Goal: Information Seeking & Learning: Learn about a topic

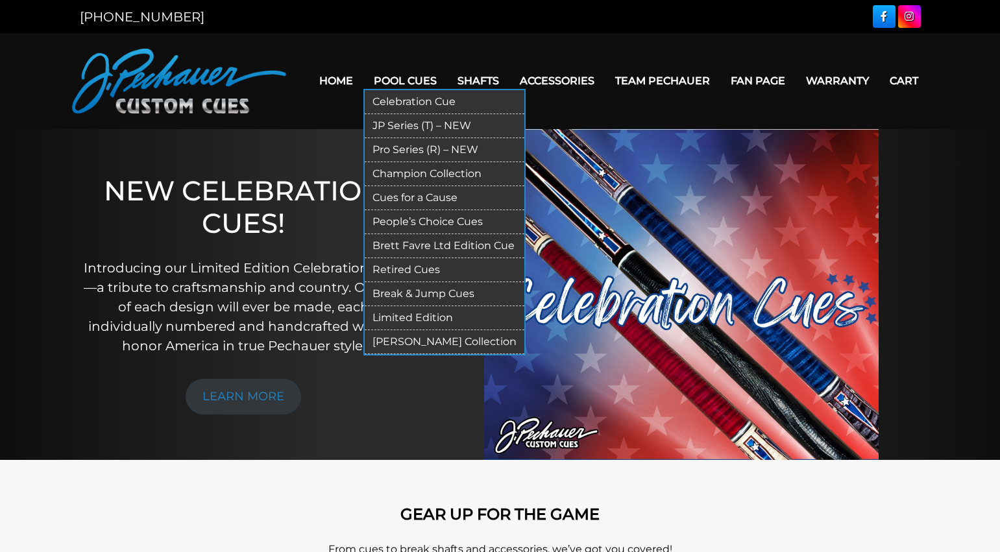
click at [408, 123] on link "JP Series (T) – NEW" at bounding box center [445, 126] width 160 height 24
click at [427, 269] on link "Retired Cues" at bounding box center [445, 270] width 160 height 24
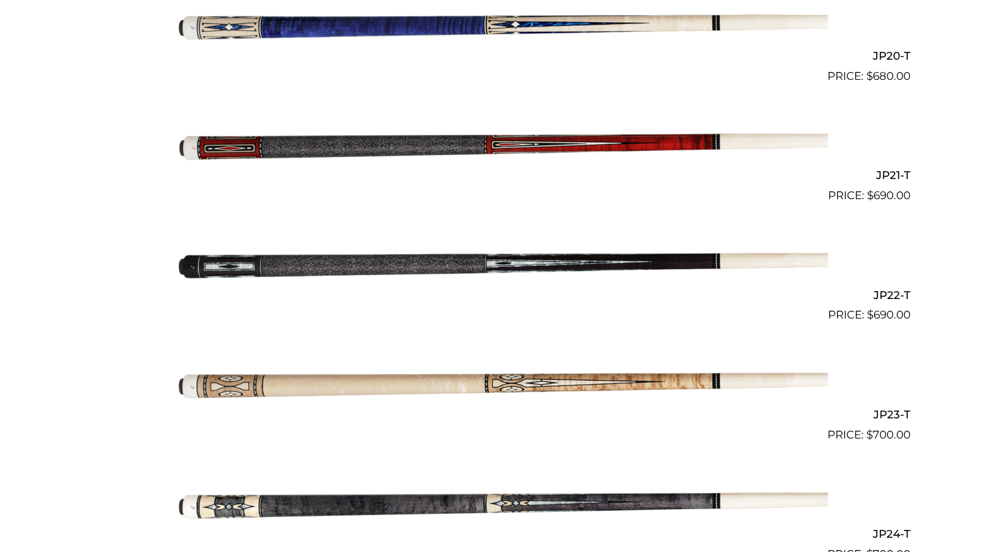
scroll to position [2716, 0]
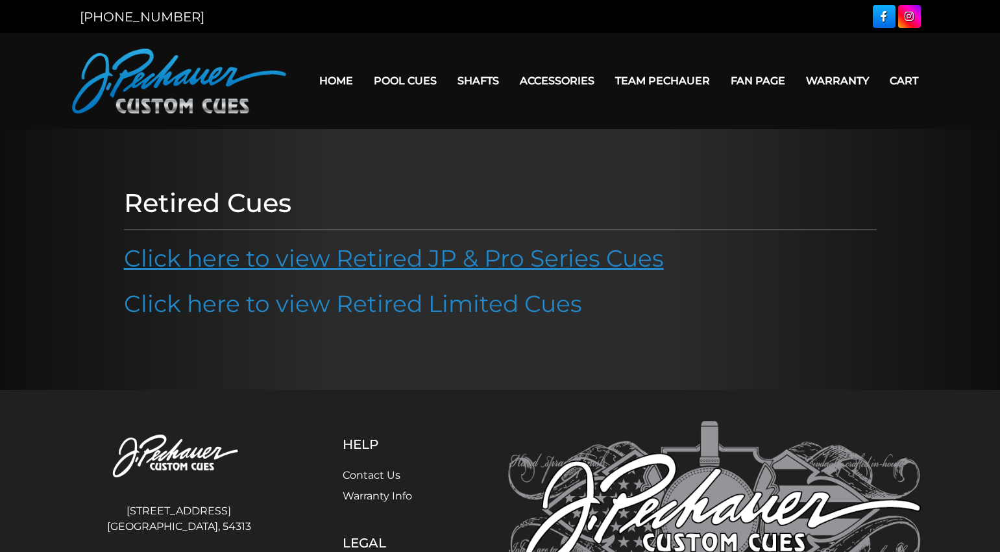
click at [522, 262] on link "Click here to view Retired JP & Pro Series Cues" at bounding box center [394, 258] width 540 height 29
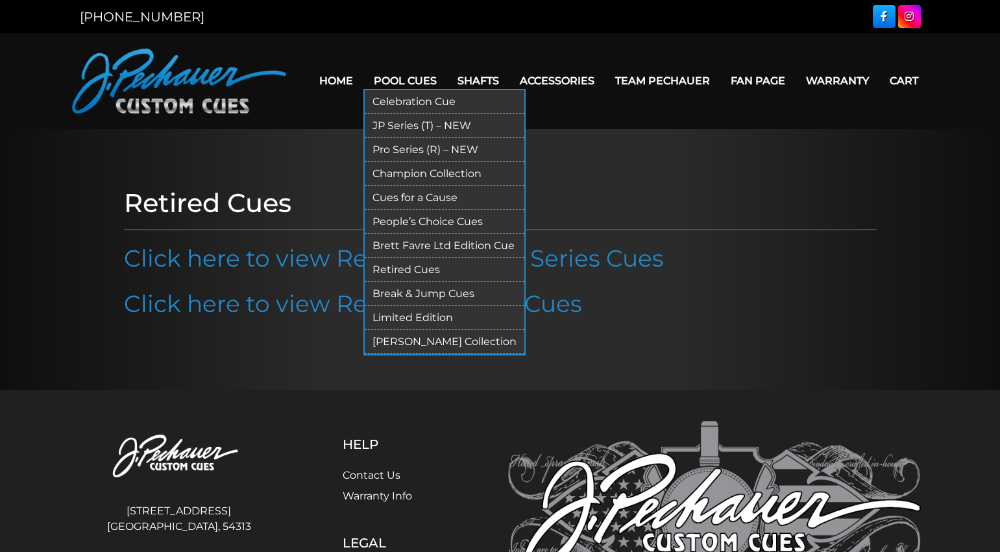
click at [402, 144] on link "Pro Series (R) – NEW" at bounding box center [445, 150] width 160 height 24
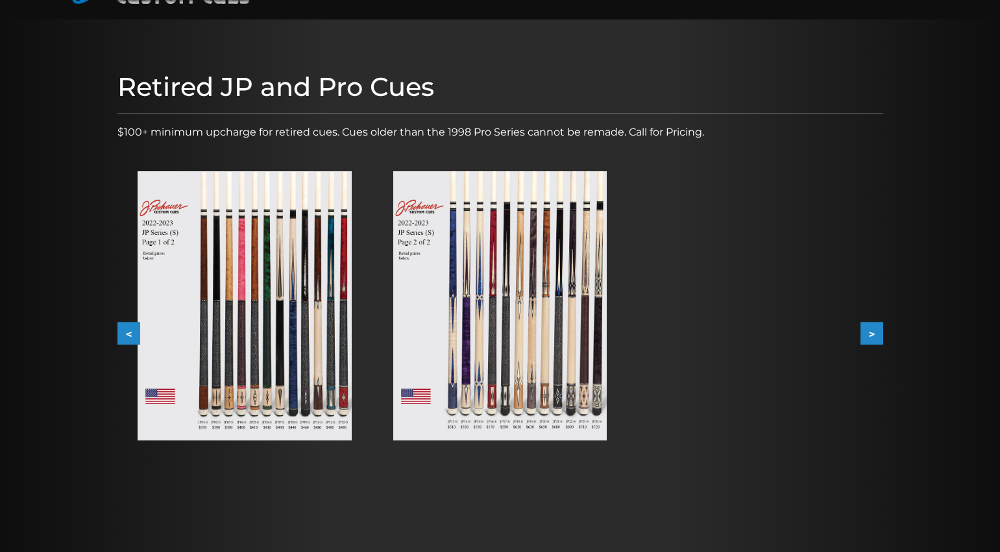
scroll to position [103, 0]
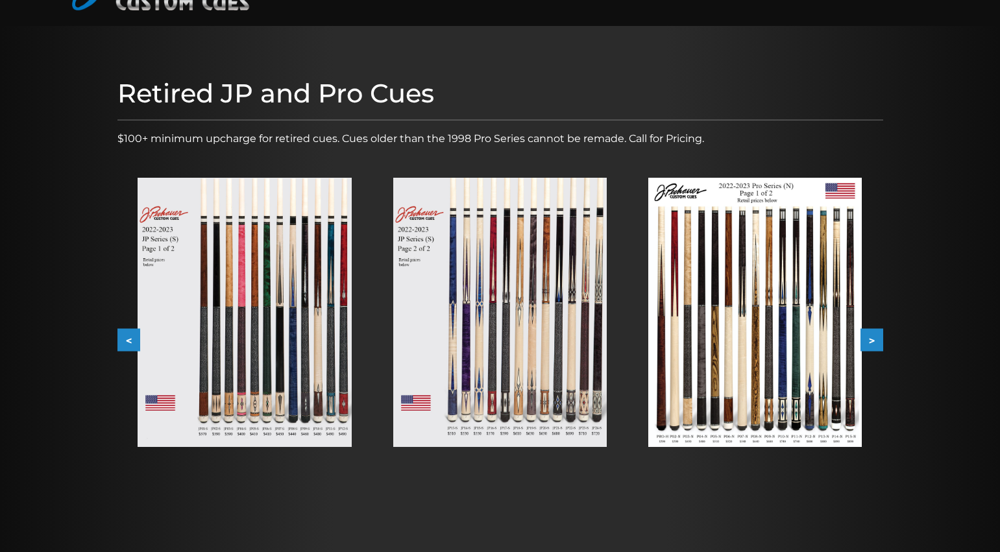
click at [880, 343] on button ">" at bounding box center [872, 340] width 23 height 23
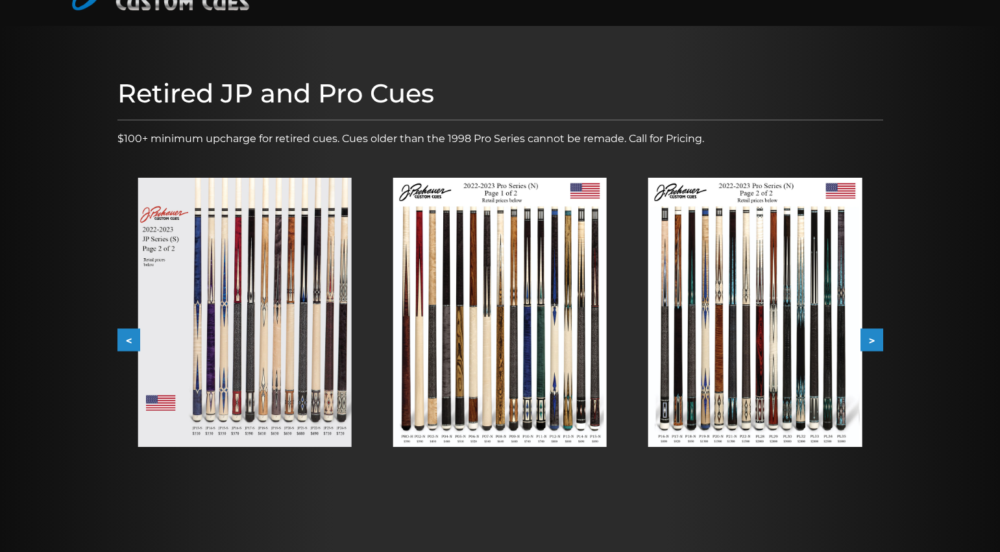
click at [880, 343] on button ">" at bounding box center [872, 340] width 23 height 23
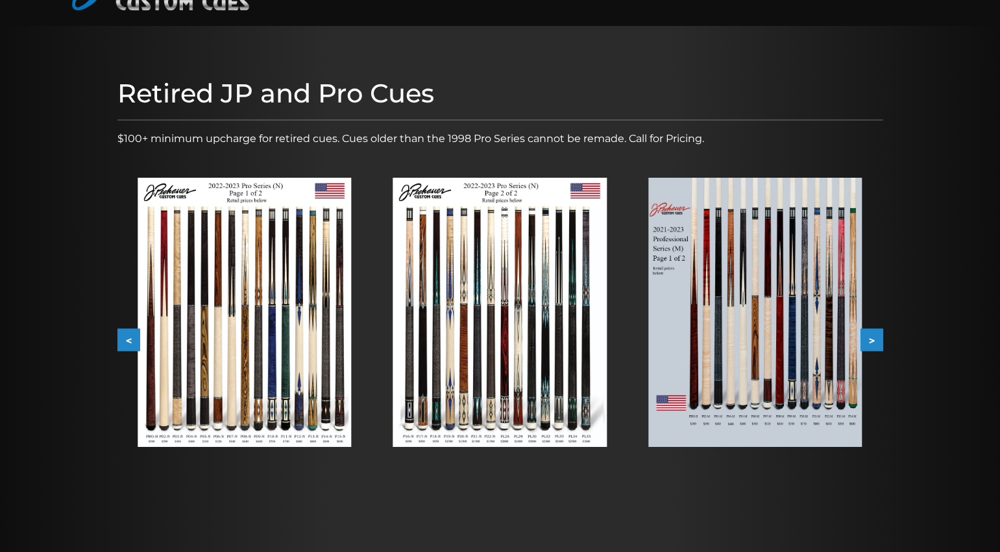
click at [880, 343] on button ">" at bounding box center [872, 340] width 23 height 23
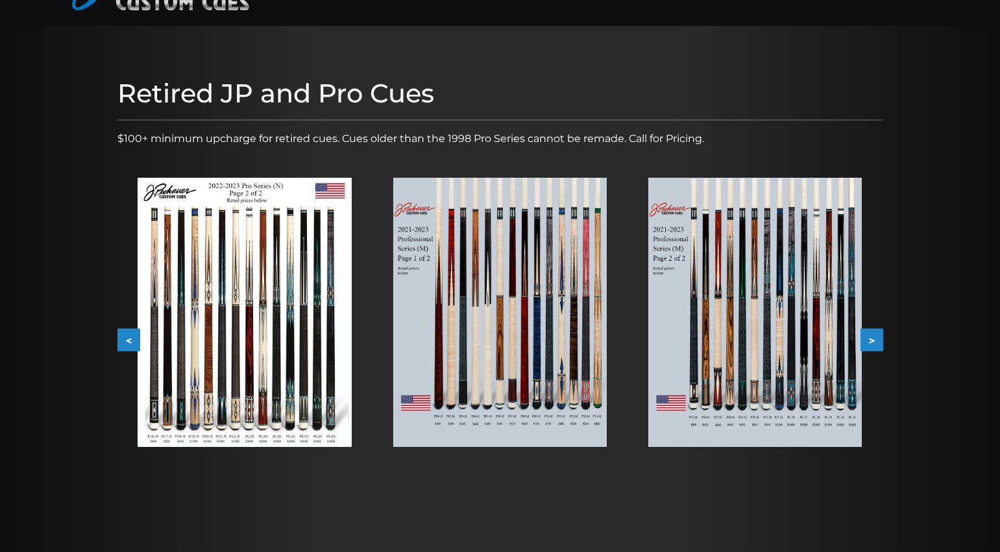
click at [880, 343] on button ">" at bounding box center [872, 340] width 23 height 23
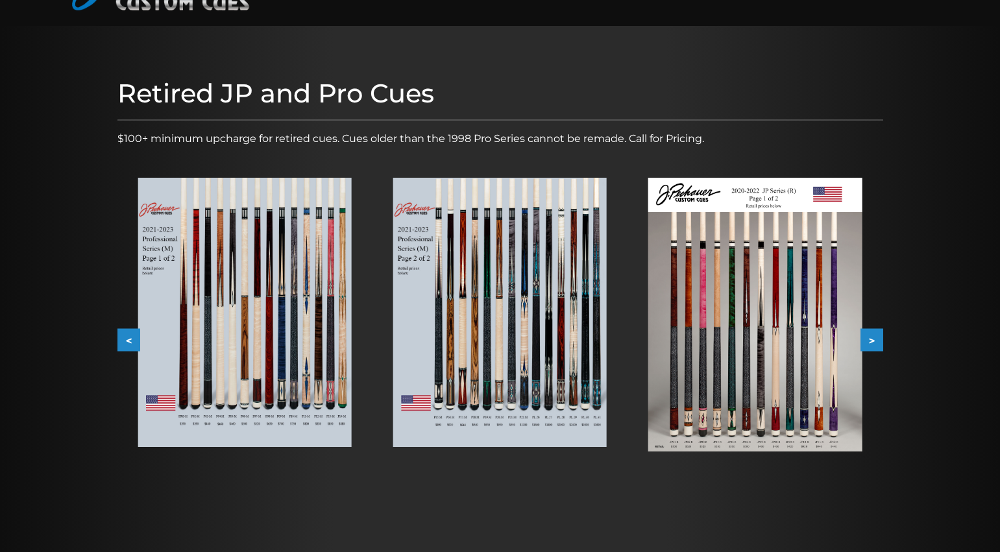
click at [880, 343] on button ">" at bounding box center [872, 340] width 23 height 23
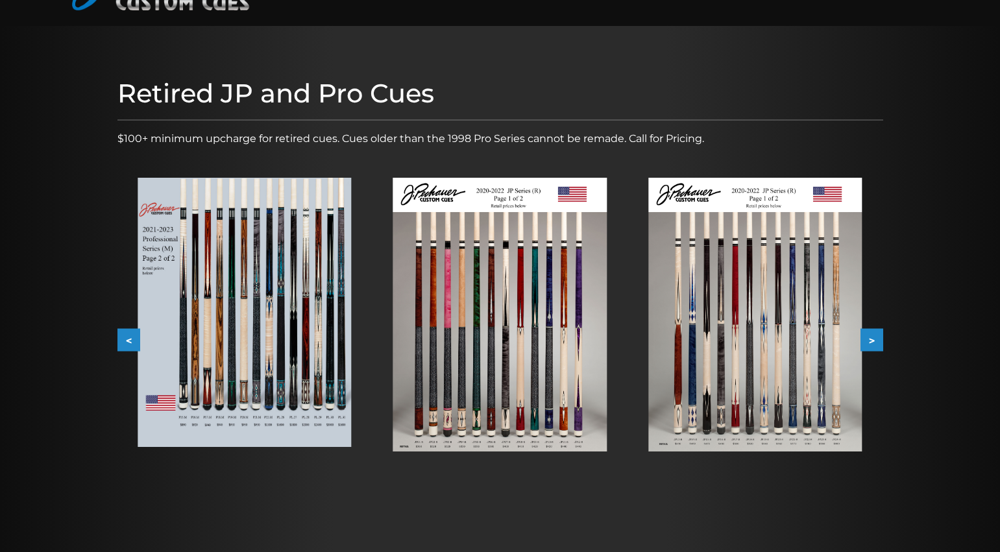
click at [880, 343] on button ">" at bounding box center [872, 340] width 23 height 23
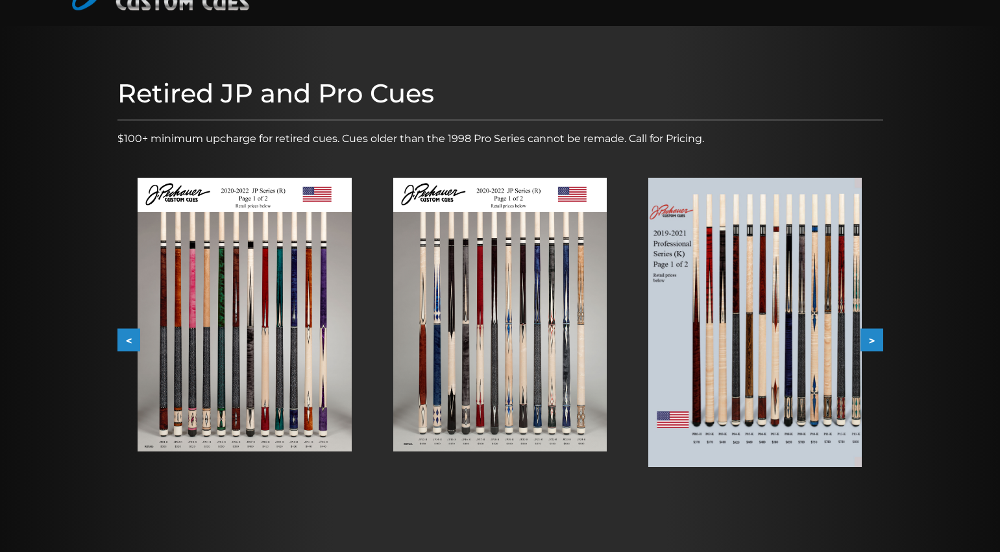
click at [880, 343] on button ">" at bounding box center [872, 340] width 23 height 23
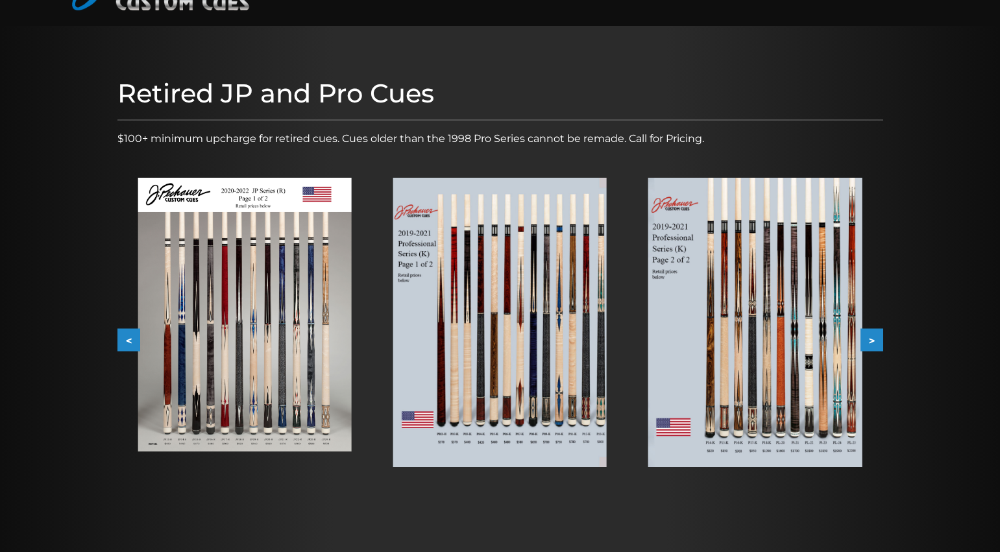
click at [574, 399] on img at bounding box center [500, 322] width 214 height 289
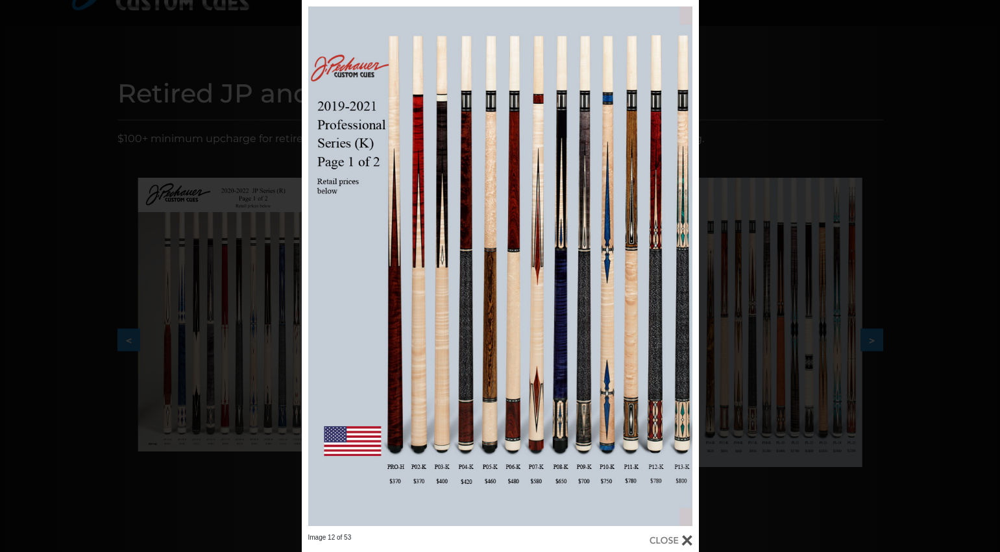
click at [933, 257] on div "Image 12 of 53" at bounding box center [500, 276] width 1000 height 552
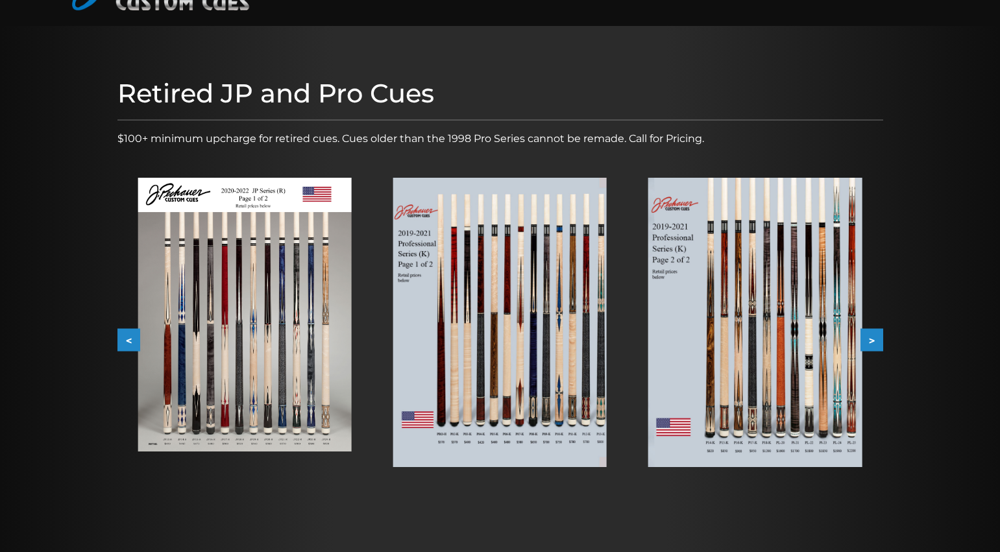
click at [877, 336] on button ">" at bounding box center [872, 340] width 23 height 23
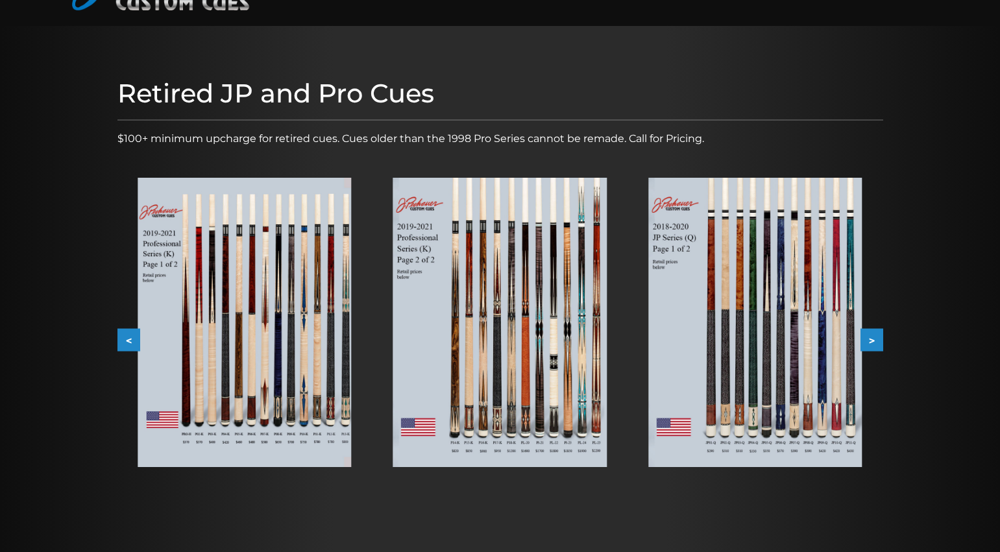
click at [877, 336] on button ">" at bounding box center [872, 340] width 23 height 23
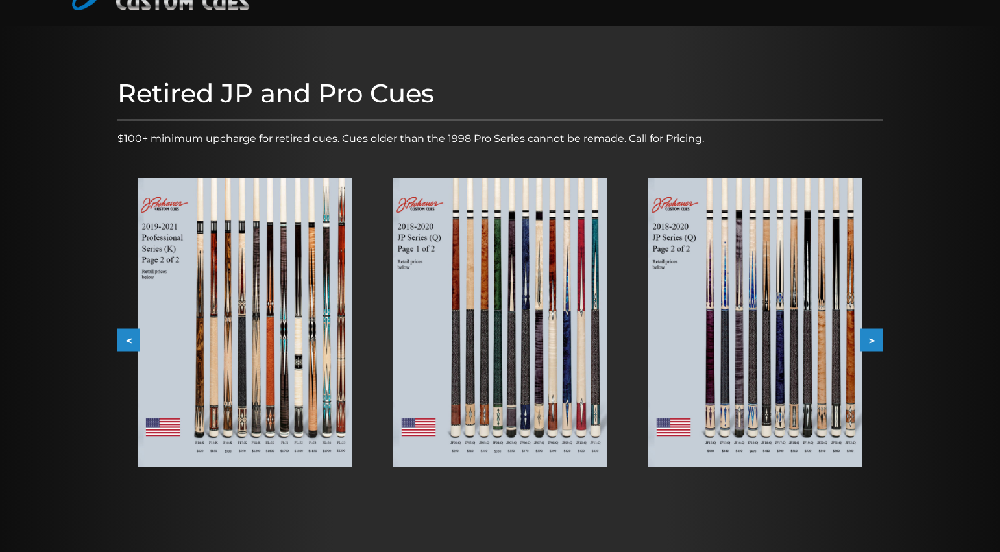
click at [877, 336] on button ">" at bounding box center [872, 340] width 23 height 23
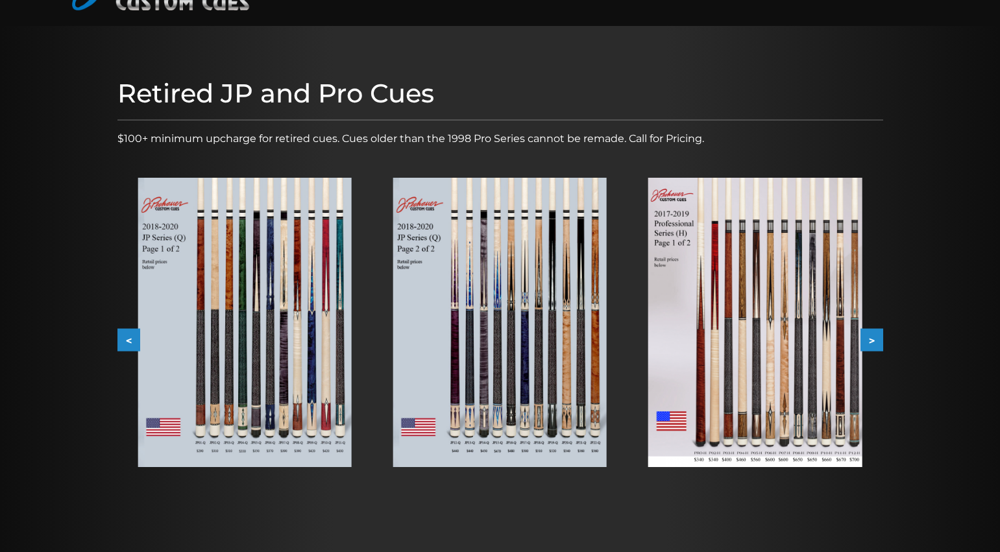
click at [877, 336] on button ">" at bounding box center [872, 340] width 23 height 23
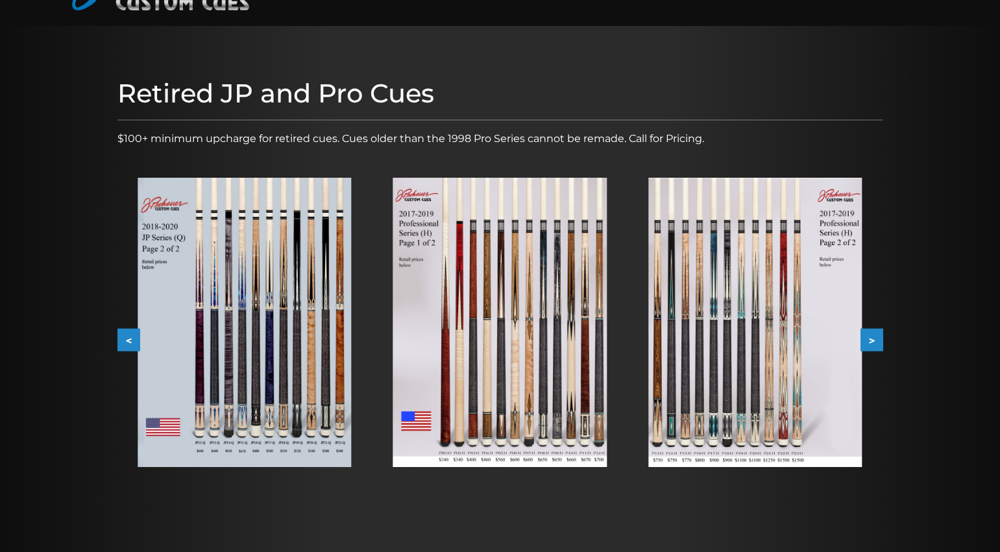
click at [877, 336] on button ">" at bounding box center [872, 340] width 23 height 23
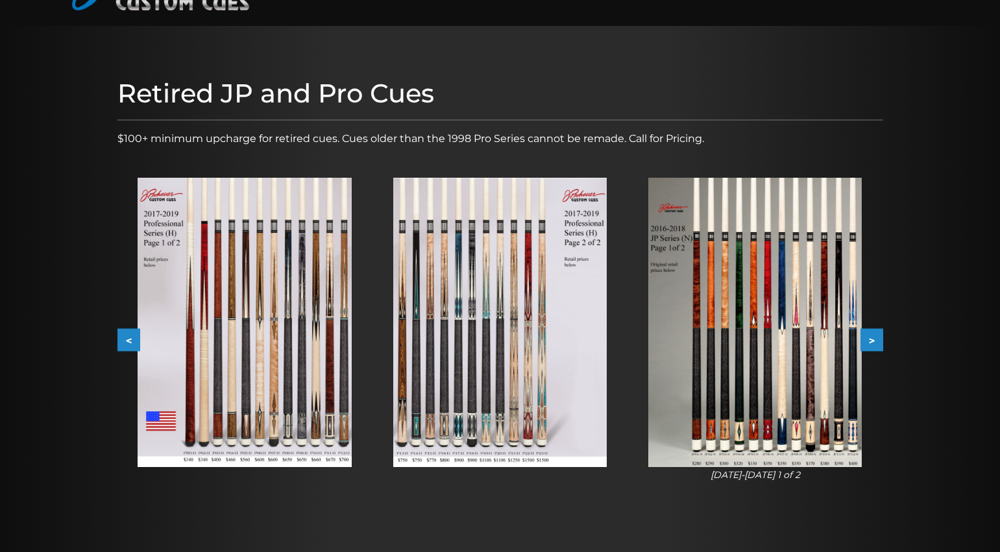
click at [877, 336] on button ">" at bounding box center [872, 340] width 23 height 23
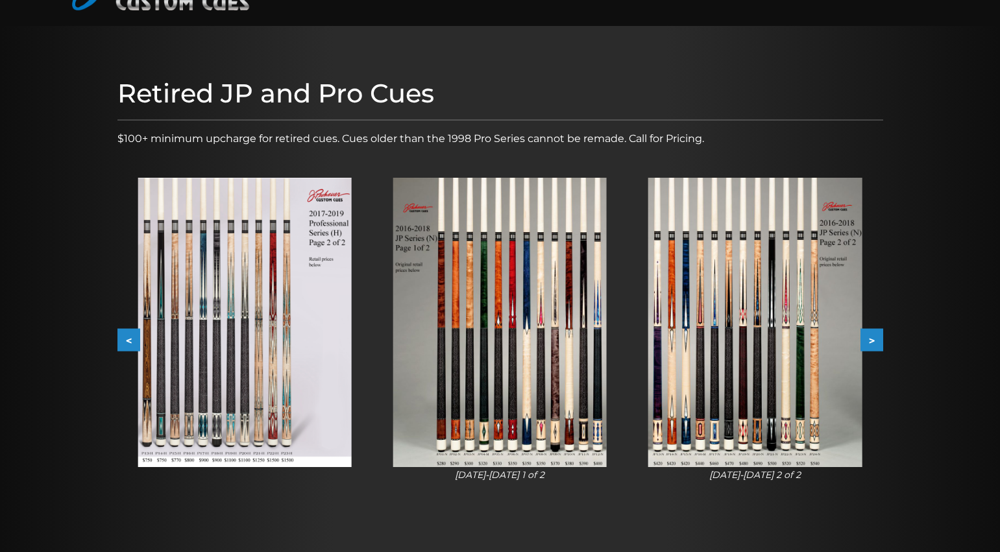
click at [877, 336] on button ">" at bounding box center [872, 340] width 23 height 23
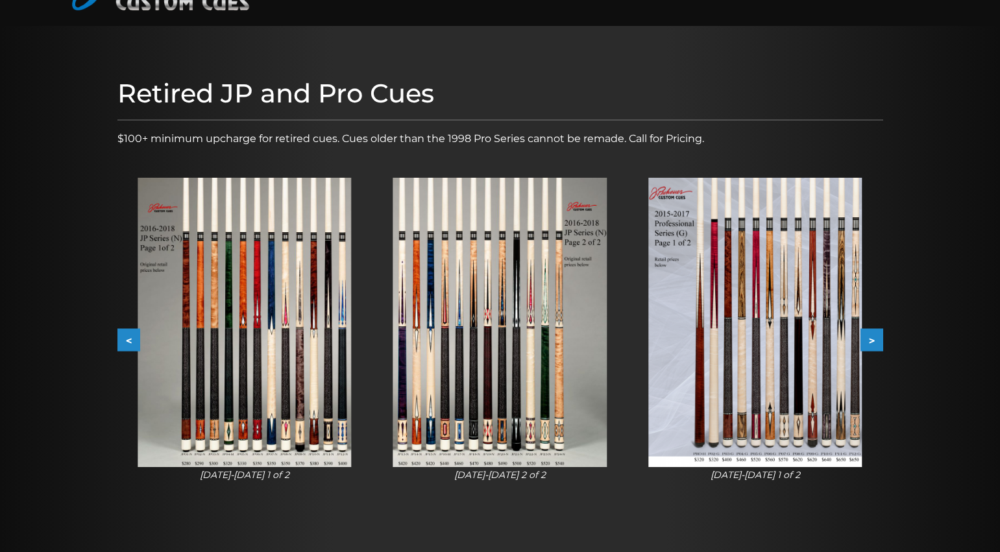
click at [877, 336] on button ">" at bounding box center [872, 340] width 23 height 23
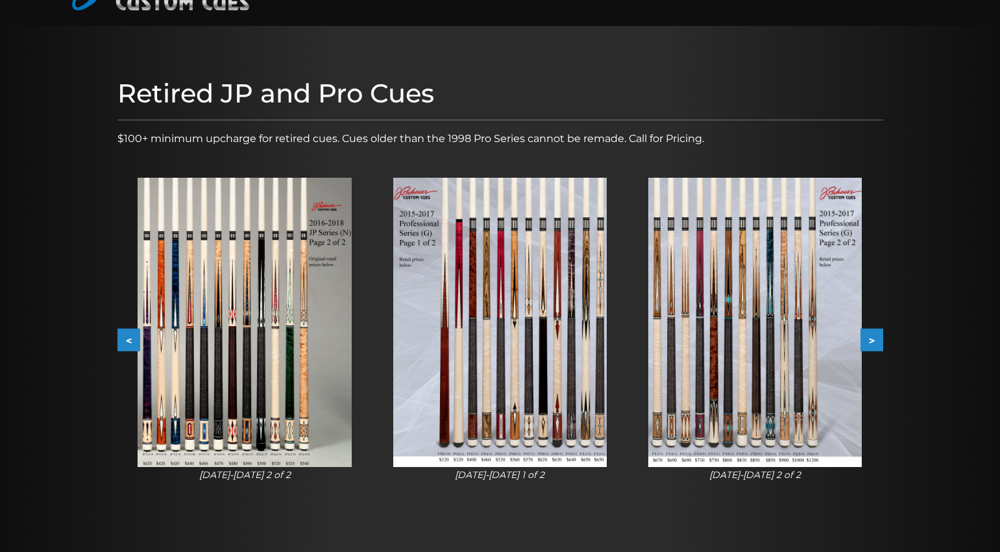
click at [877, 336] on button ">" at bounding box center [872, 340] width 23 height 23
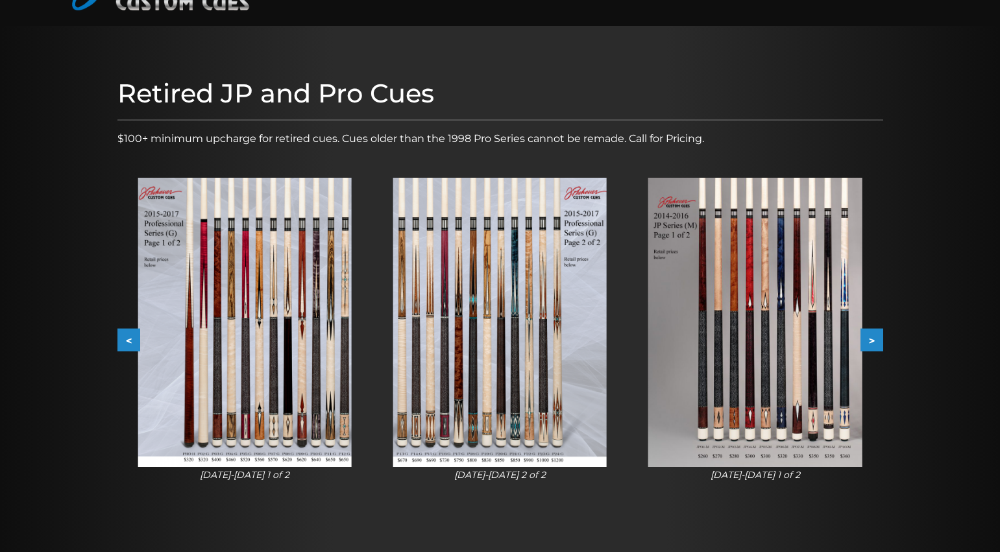
click at [877, 336] on button ">" at bounding box center [872, 340] width 23 height 23
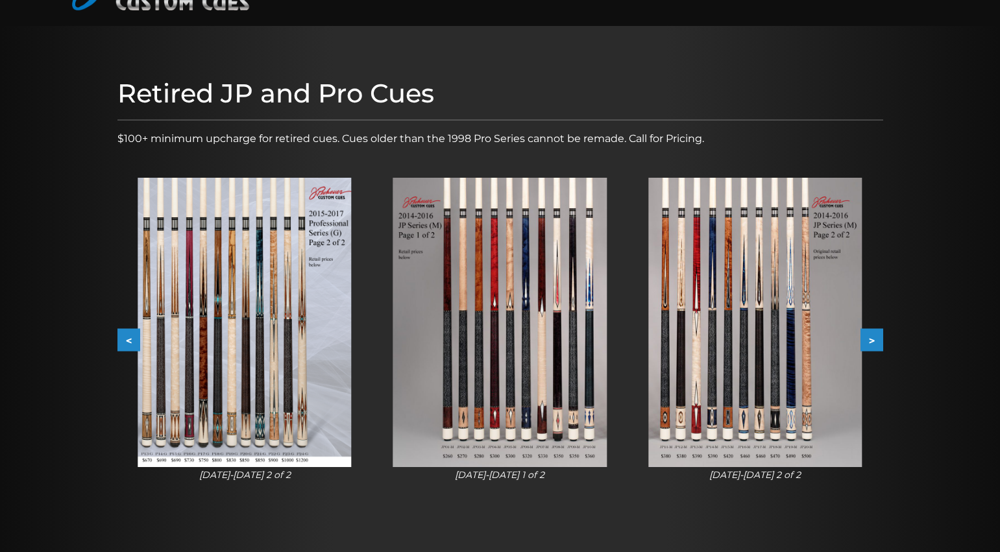
click at [877, 336] on button ">" at bounding box center [872, 340] width 23 height 23
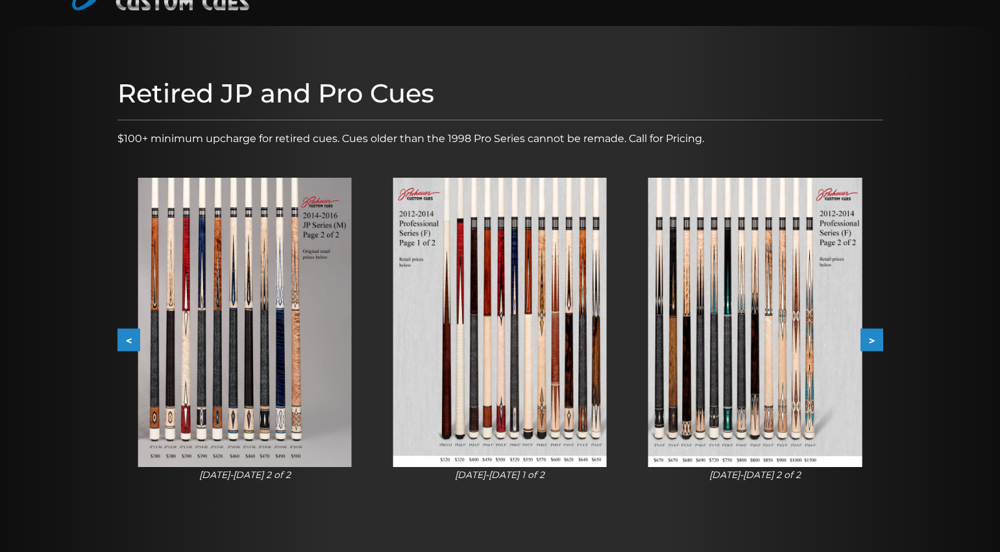
click at [877, 336] on button ">" at bounding box center [872, 340] width 23 height 23
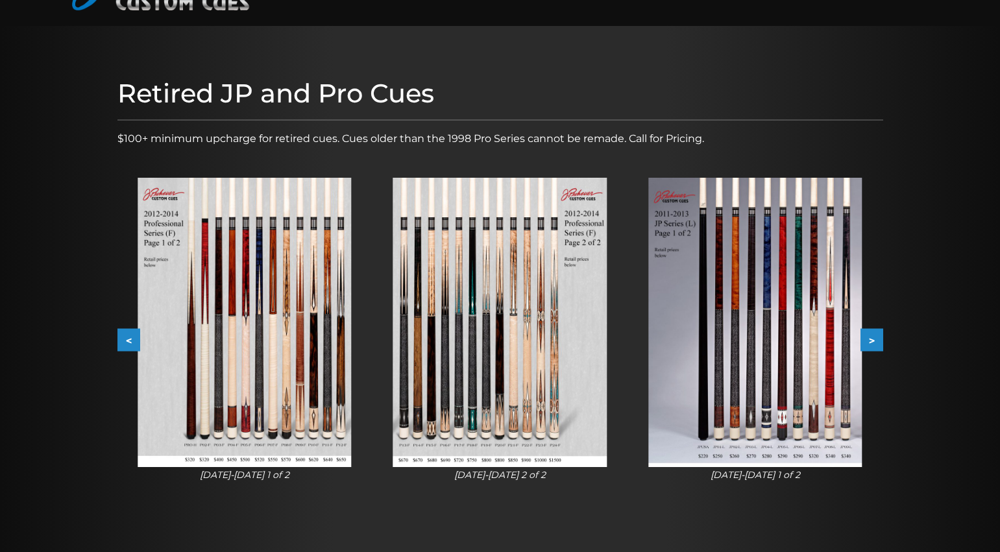
click at [877, 336] on button ">" at bounding box center [872, 340] width 23 height 23
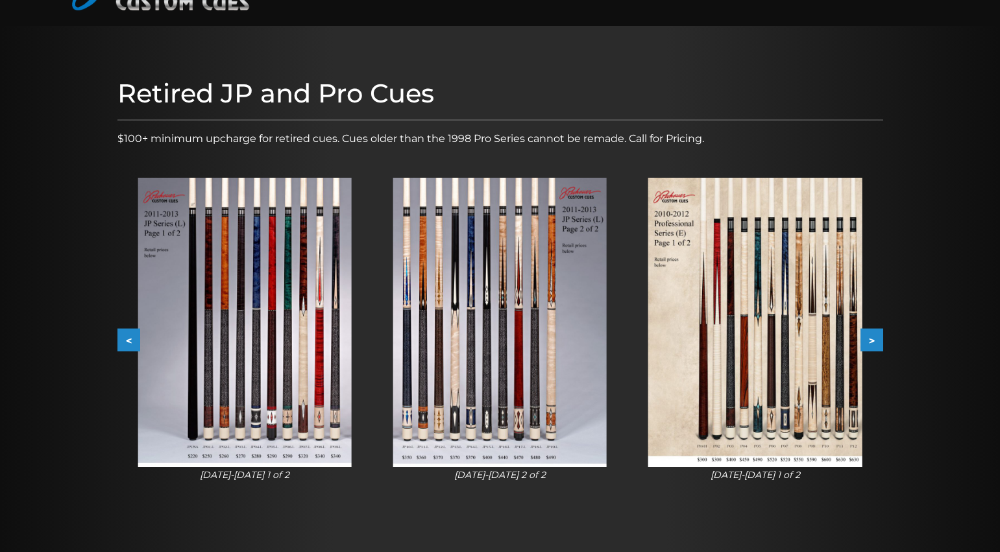
click at [877, 336] on button ">" at bounding box center [872, 340] width 23 height 23
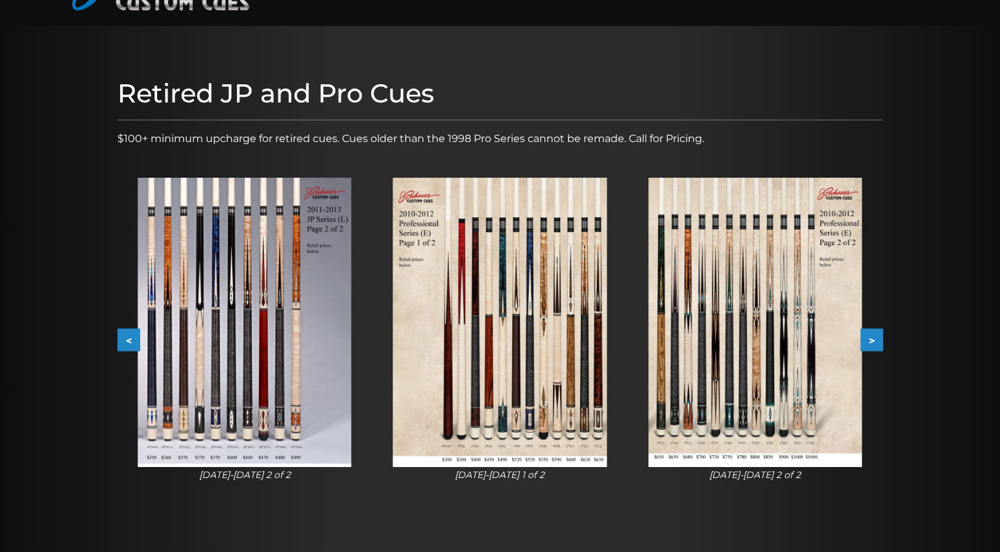
click at [877, 336] on button ">" at bounding box center [872, 340] width 23 height 23
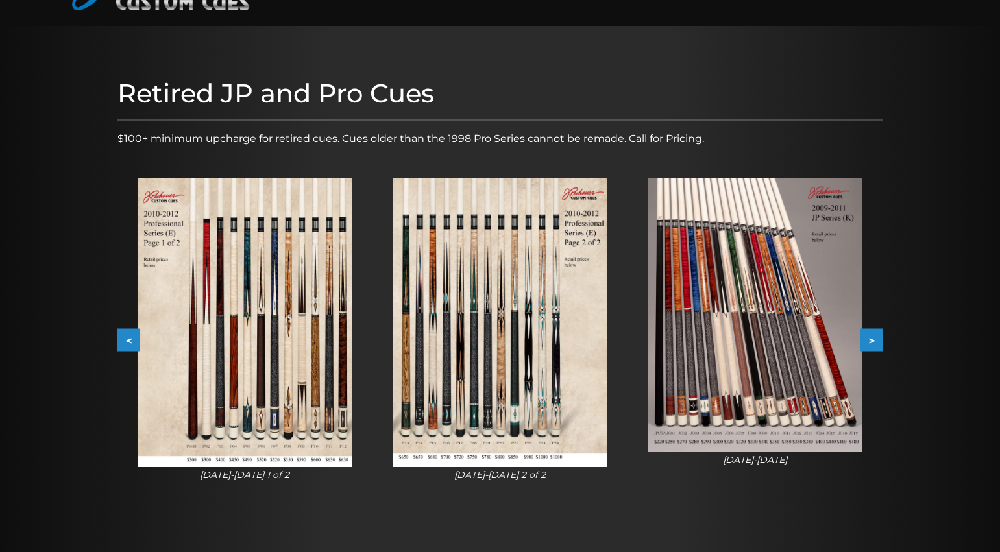
click at [877, 336] on button ">" at bounding box center [872, 340] width 23 height 23
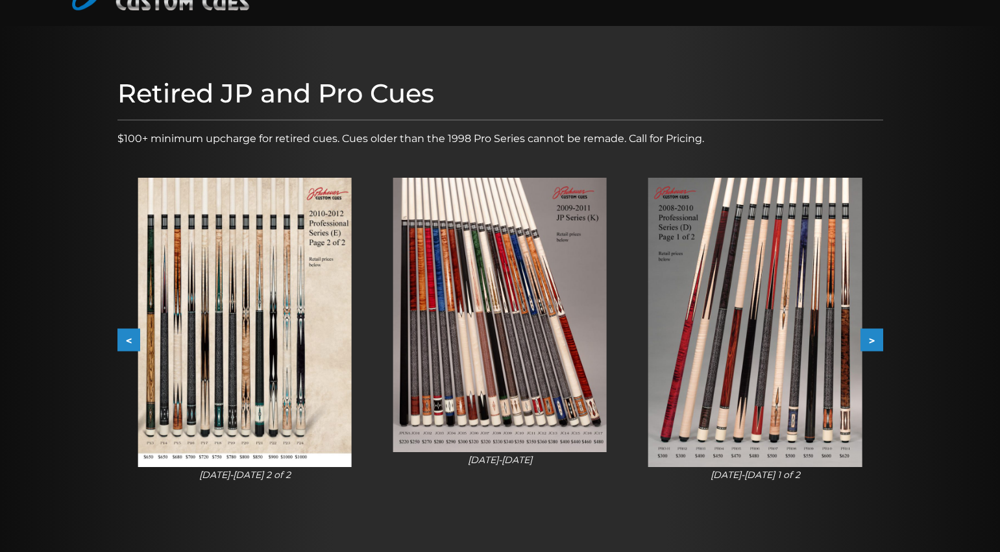
click at [877, 336] on button ">" at bounding box center [872, 340] width 23 height 23
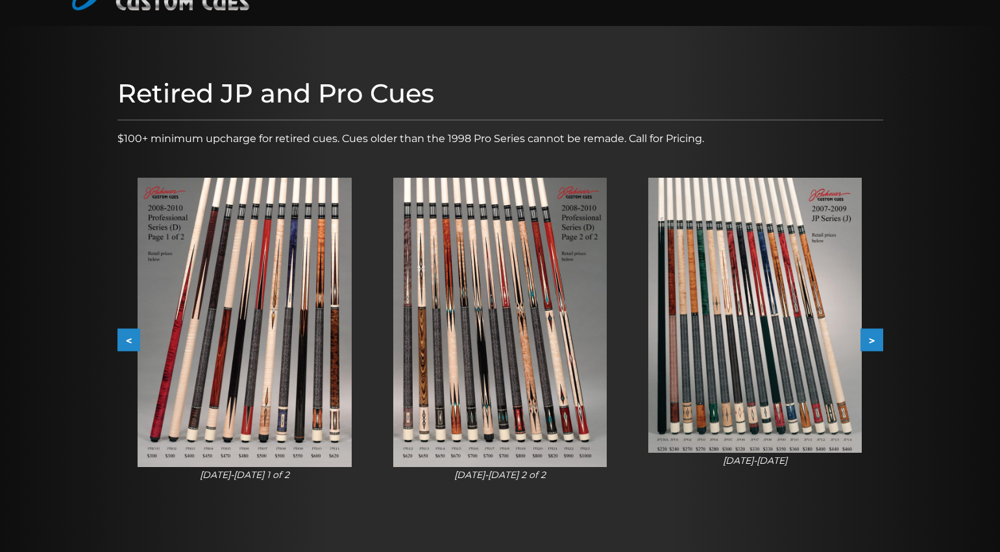
click at [877, 336] on button ">" at bounding box center [872, 340] width 23 height 23
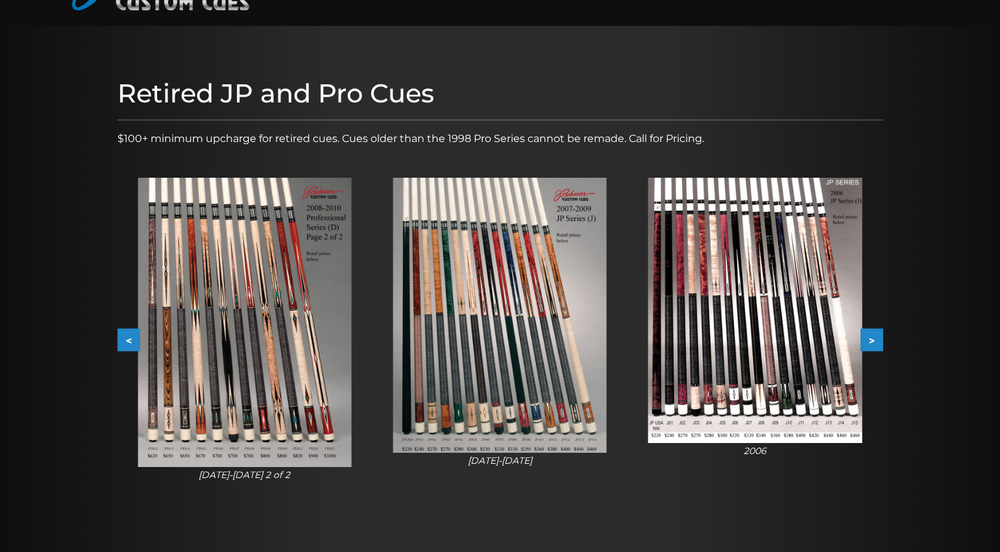
click at [877, 336] on button ">" at bounding box center [872, 340] width 23 height 23
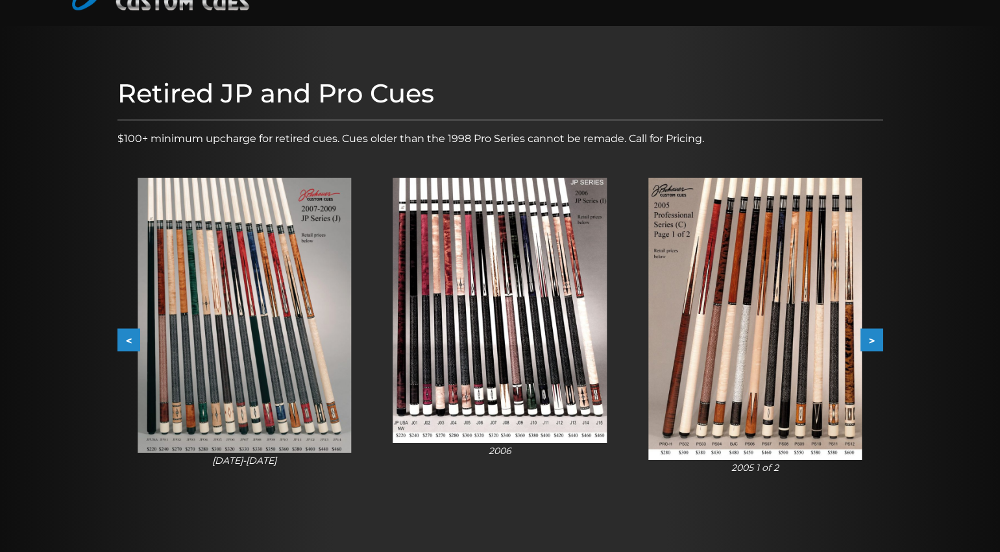
click at [877, 336] on button ">" at bounding box center [872, 340] width 23 height 23
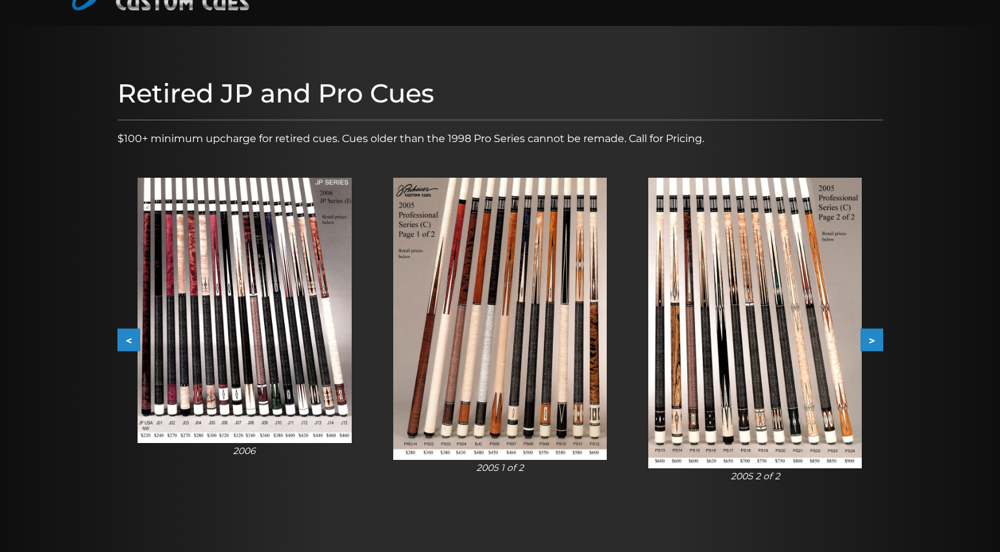
click at [515, 411] on img at bounding box center [500, 319] width 214 height 282
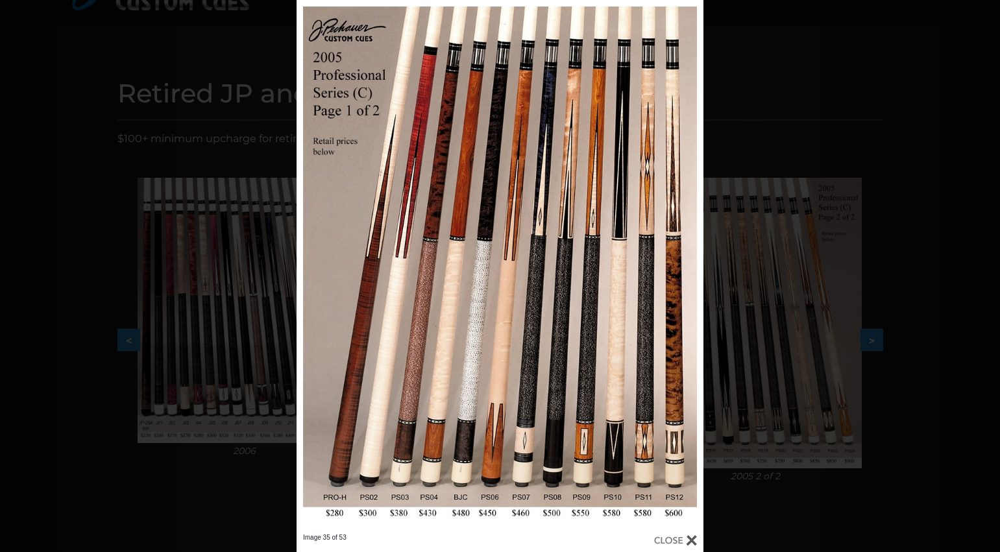
click at [904, 408] on div "Image 35 of 53" at bounding box center [500, 276] width 1000 height 552
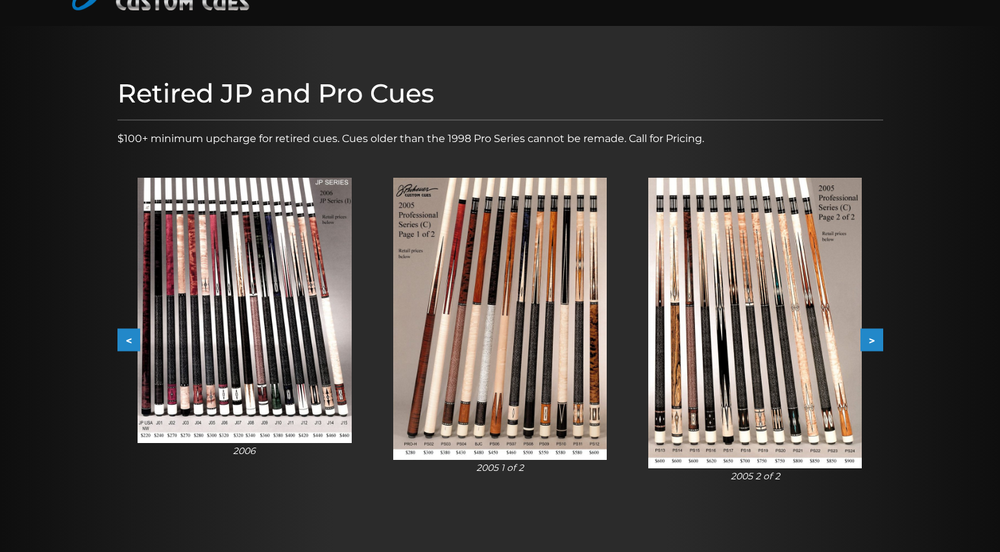
click at [871, 341] on button ">" at bounding box center [872, 340] width 23 height 23
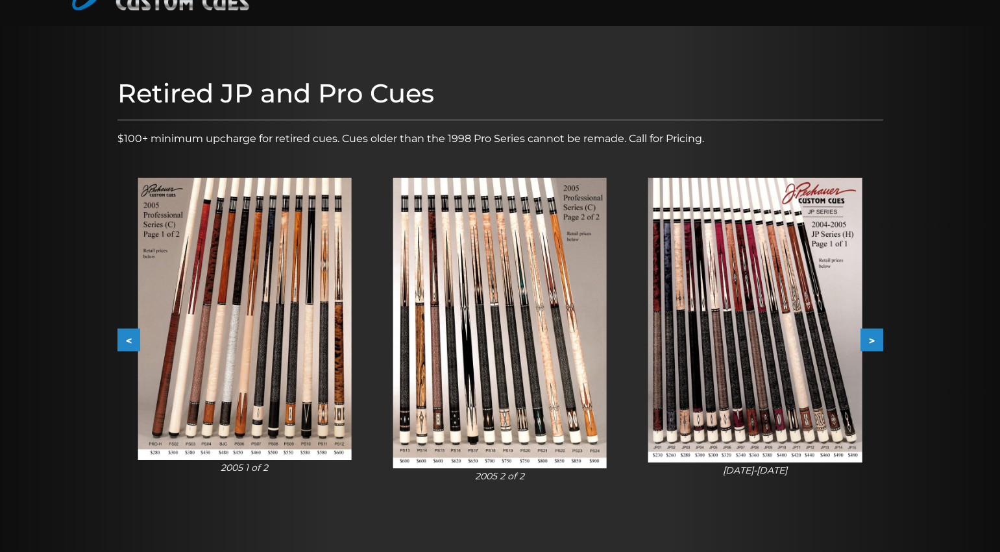
click at [871, 341] on button ">" at bounding box center [872, 340] width 23 height 23
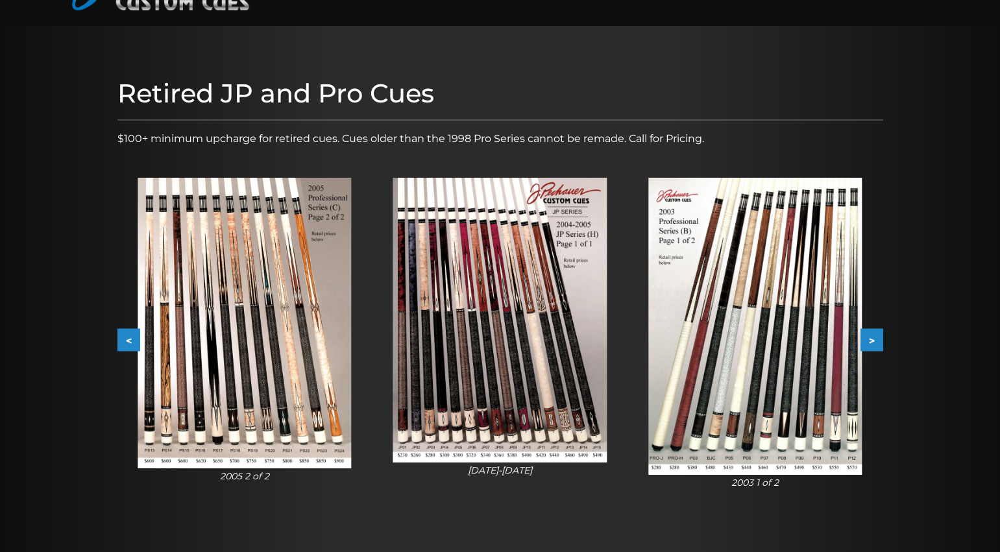
click at [871, 341] on button ">" at bounding box center [872, 340] width 23 height 23
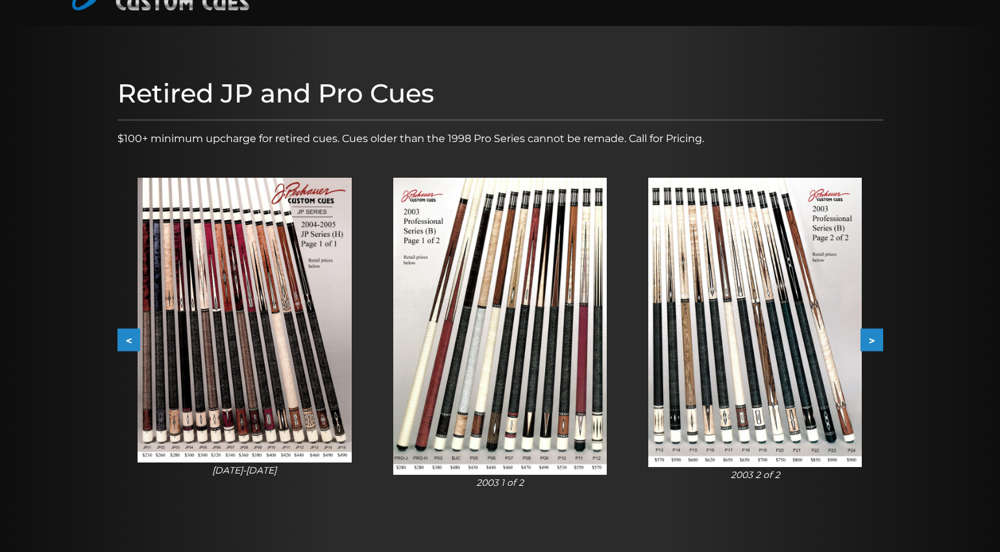
click at [871, 341] on button ">" at bounding box center [872, 340] width 23 height 23
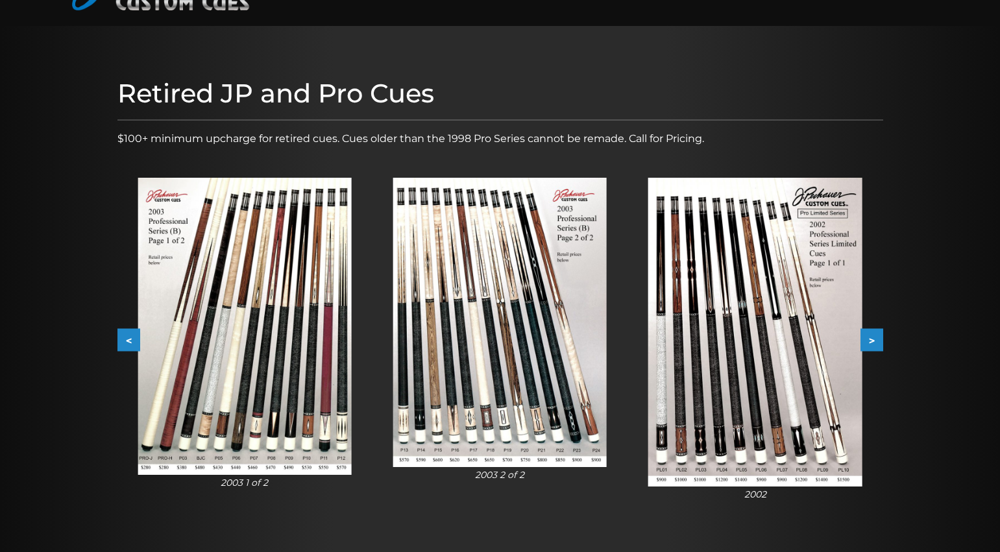
click at [871, 341] on button ">" at bounding box center [872, 340] width 23 height 23
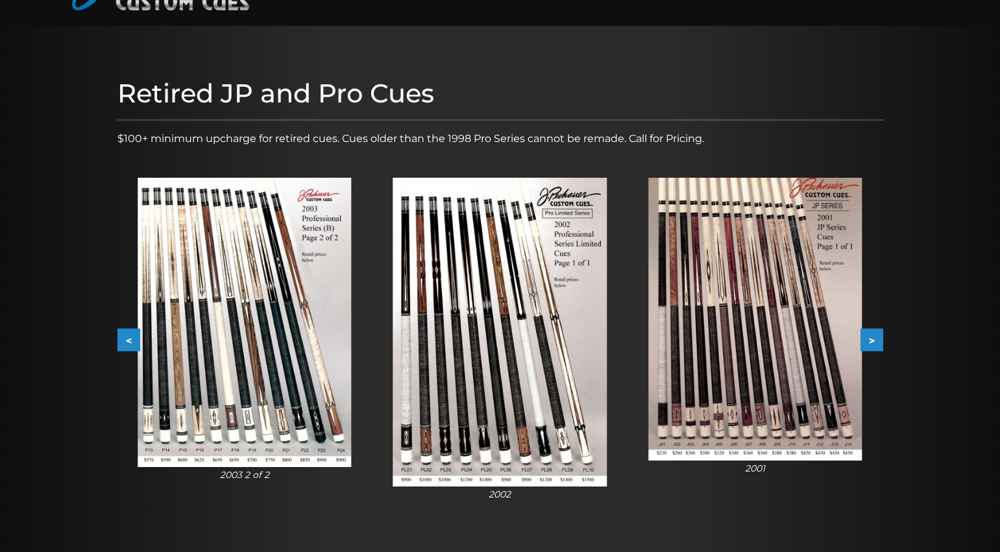
click at [689, 396] on img at bounding box center [755, 320] width 214 height 284
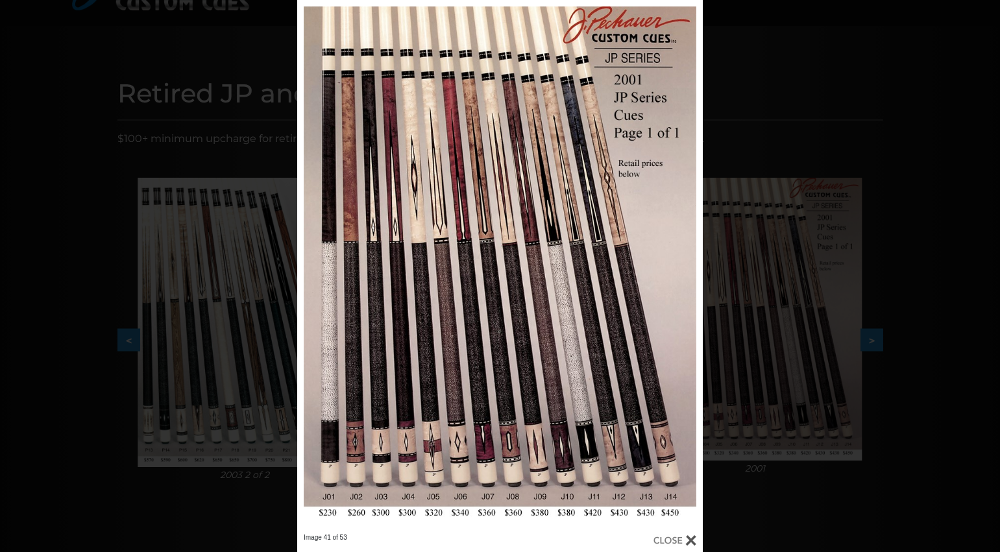
click at [931, 529] on div "Image 41 of 53" at bounding box center [500, 276] width 1000 height 552
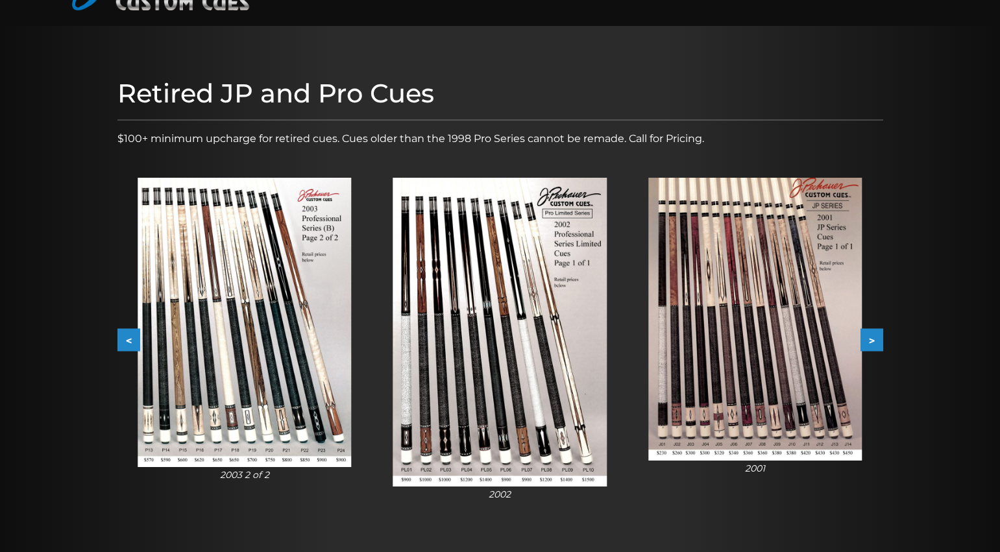
click at [879, 342] on button ">" at bounding box center [872, 340] width 23 height 23
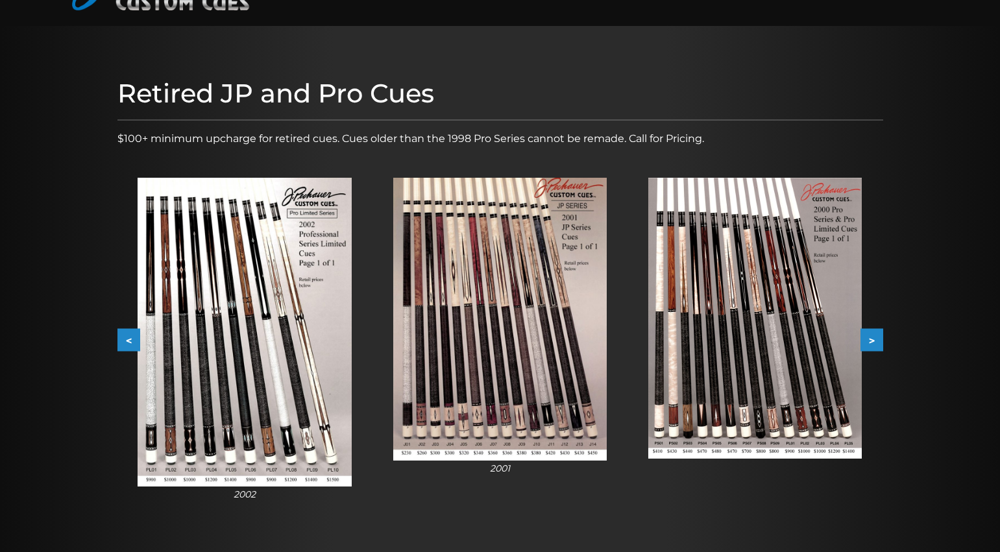
click at [879, 342] on button ">" at bounding box center [872, 340] width 23 height 23
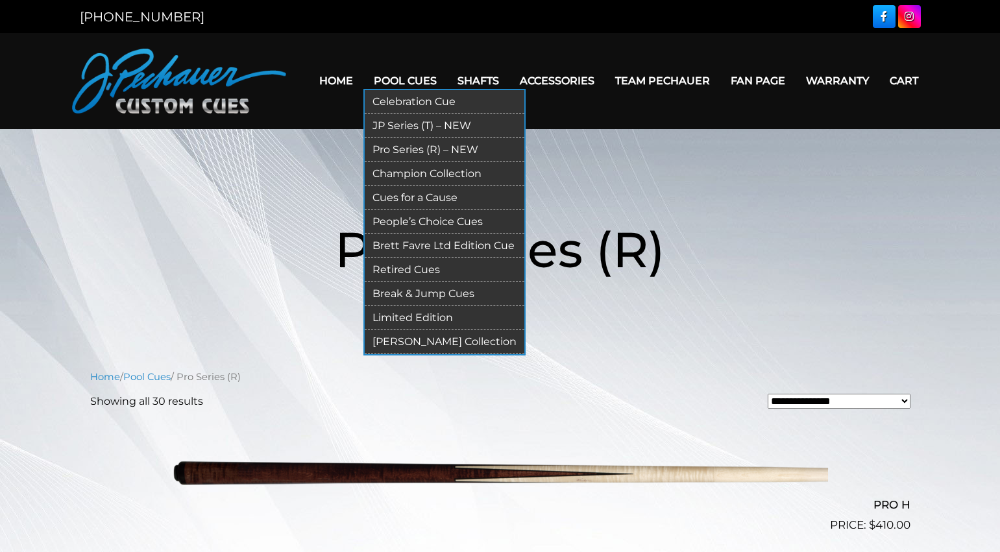
click at [419, 288] on link "Break & Jump Cues" at bounding box center [445, 294] width 160 height 24
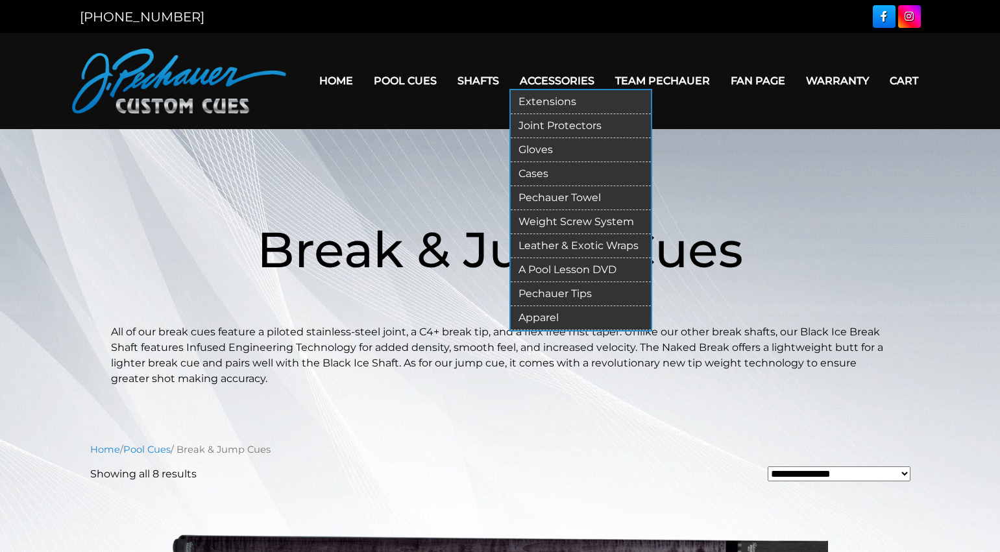
click at [539, 167] on link "Cases" at bounding box center [581, 174] width 140 height 24
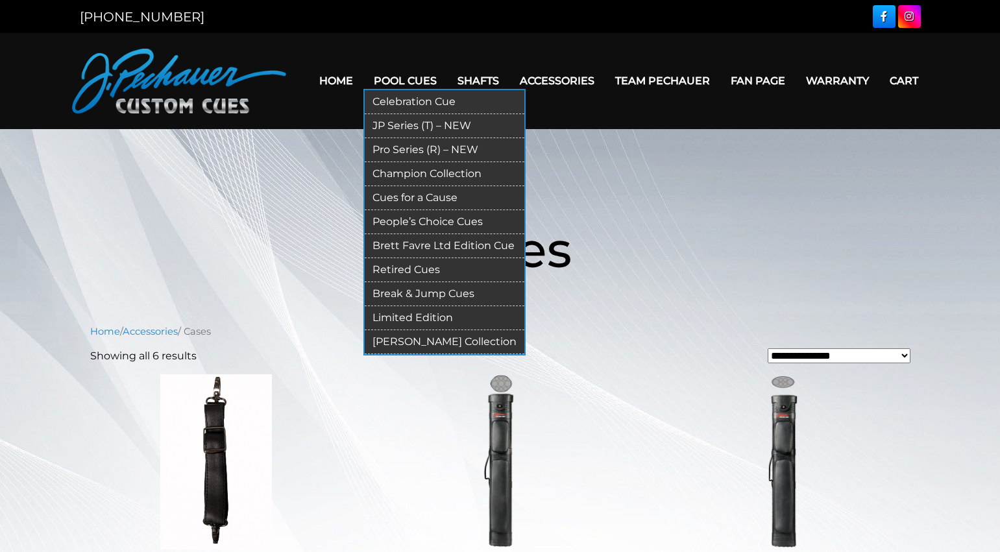
click at [450, 223] on link "People’s Choice Cues" at bounding box center [445, 222] width 160 height 24
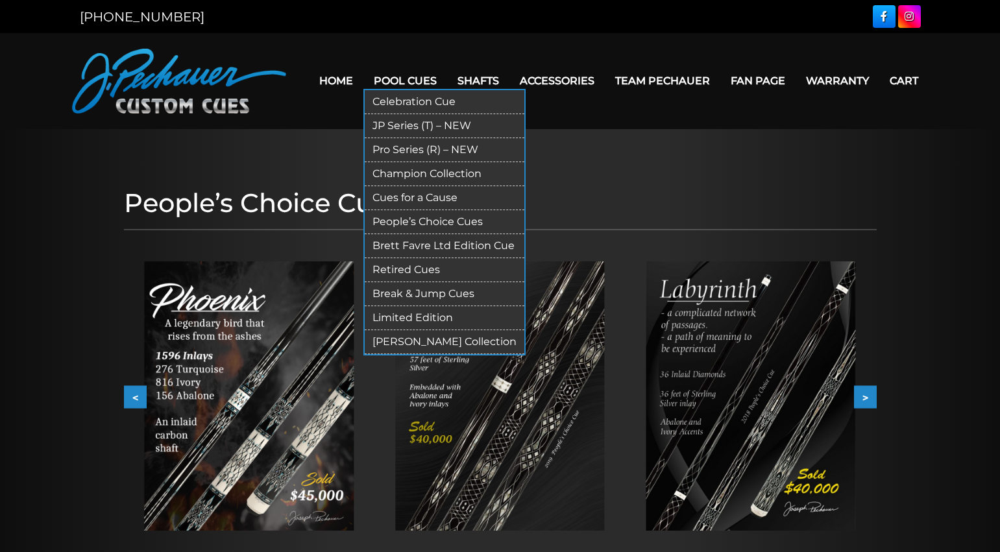
click at [399, 169] on link "Champion Collection" at bounding box center [445, 174] width 160 height 24
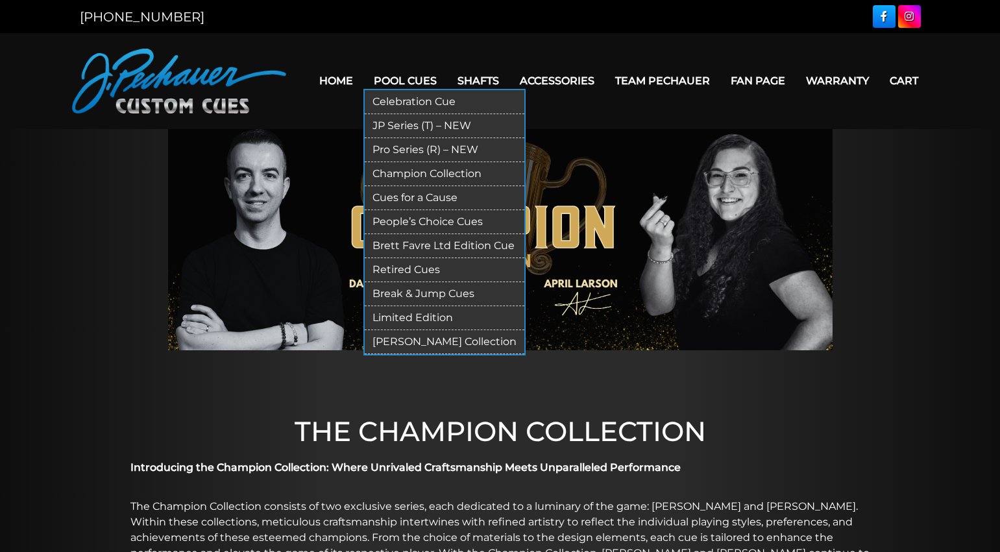
click at [426, 95] on link "Celebration Cue" at bounding box center [445, 102] width 160 height 24
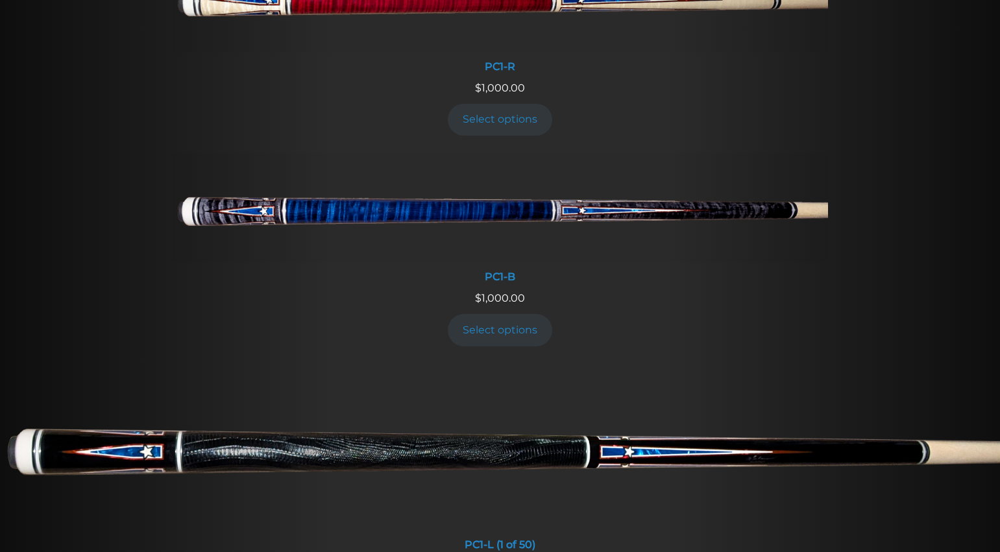
scroll to position [628, 0]
